Goal: Information Seeking & Learning: Learn about a topic

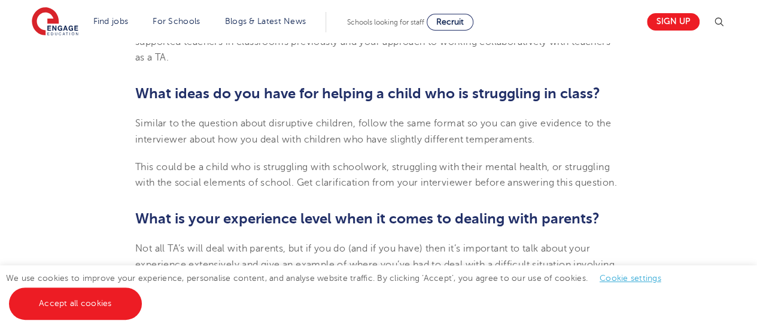
scroll to position [1562, 0]
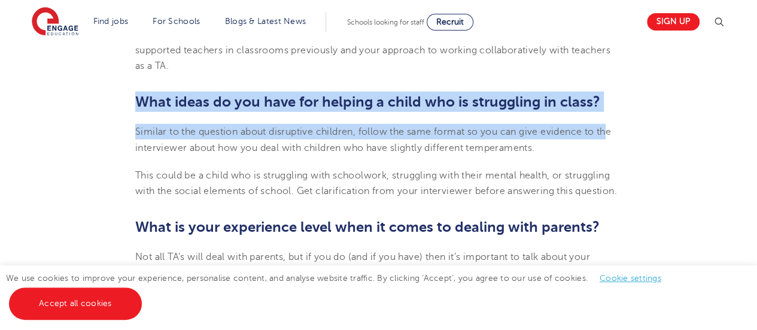
drag, startPoint x: 134, startPoint y: 96, endPoint x: 612, endPoint y: 112, distance: 478.1
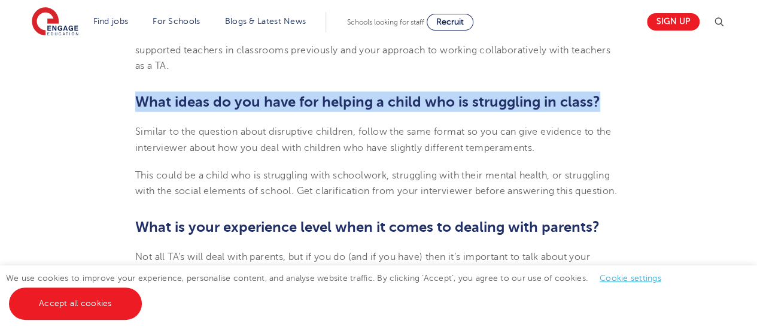
drag, startPoint x: 608, startPoint y: 98, endPoint x: 128, endPoint y: 77, distance: 481.2
copy b "What ideas do you have for helping a child who is struggling in class?"
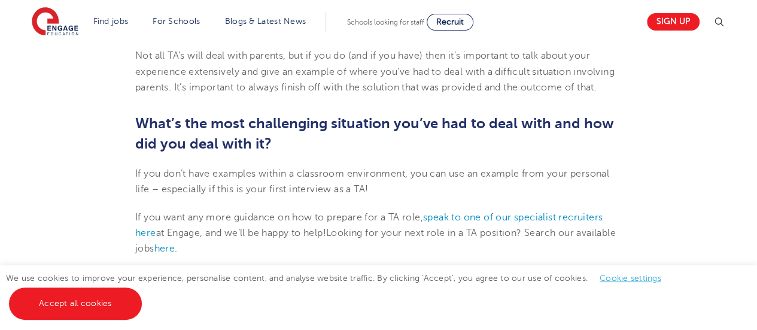
scroll to position [1782, 0]
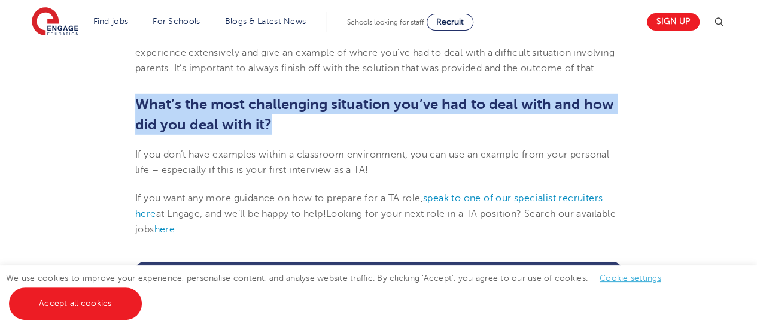
drag, startPoint x: 277, startPoint y: 121, endPoint x: 132, endPoint y: 99, distance: 146.6
copy b "What’s the most challenging situation you’ve had to deal with and how did you d…"
